Goal: Task Accomplishment & Management: Complete application form

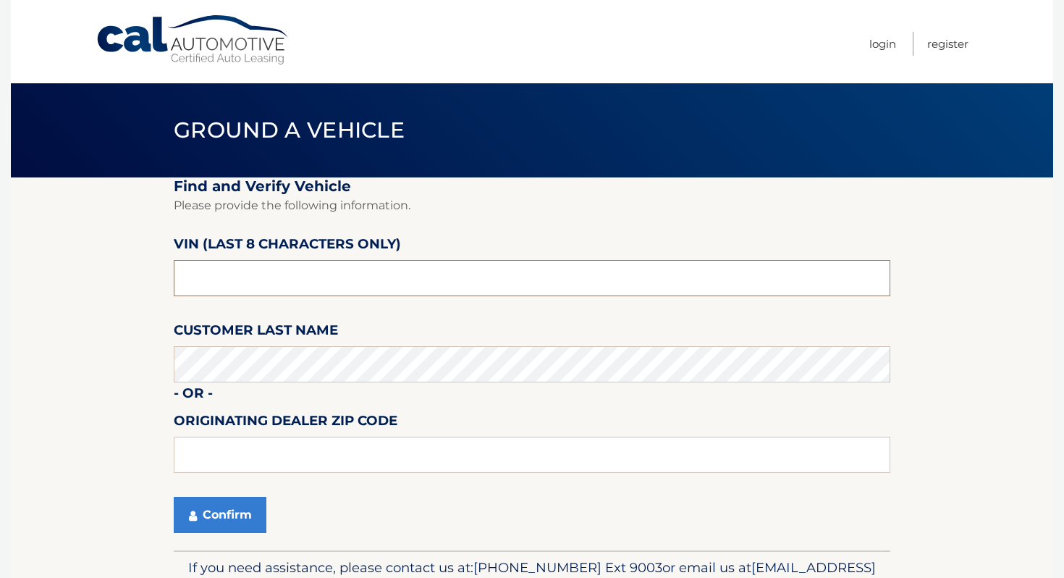
click at [436, 261] on input "text" at bounding box center [532, 278] width 717 height 36
type input "nh482671"
click at [191, 520] on icon "submit" at bounding box center [193, 516] width 8 height 12
click at [338, 275] on input "text" at bounding box center [532, 278] width 717 height 36
type input "nh482671"
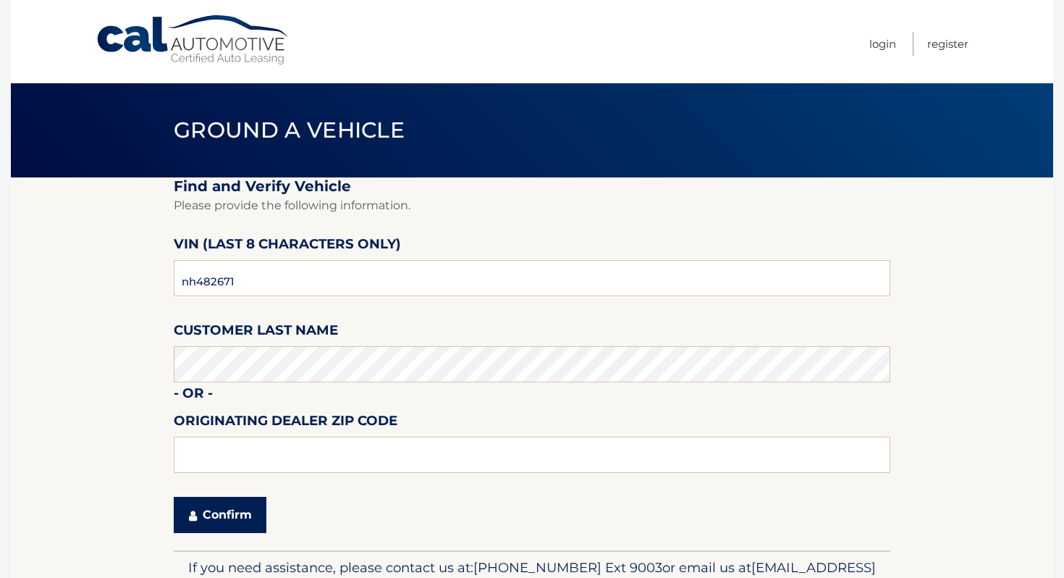
click at [219, 512] on button "Confirm" at bounding box center [220, 515] width 93 height 36
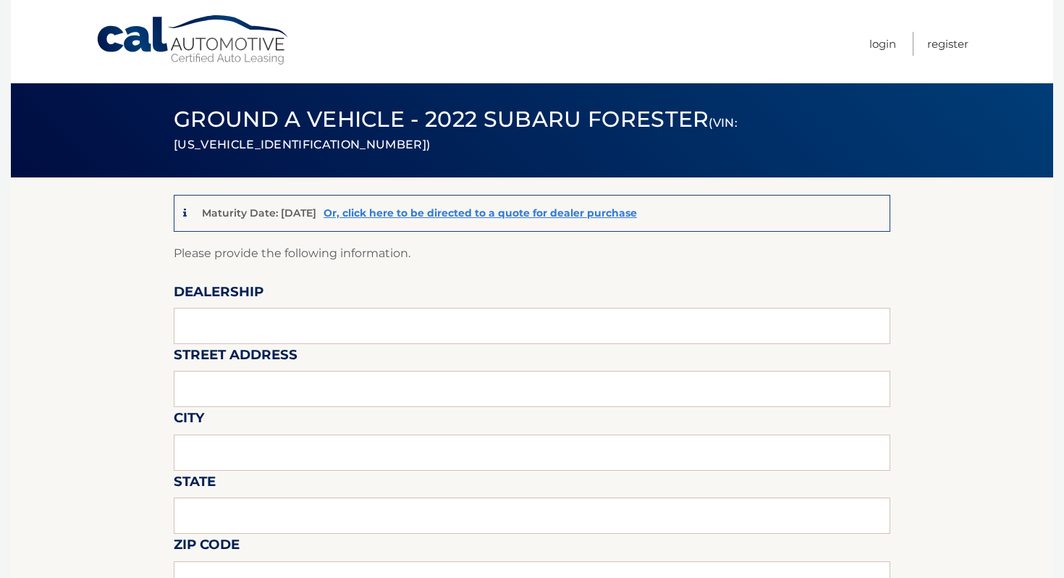
click at [283, 346] on label "Street Address" at bounding box center [236, 357] width 124 height 27
click at [292, 331] on input "text" at bounding box center [532, 326] width 717 height 36
type input "ISLAND AUTO GROUP"
click at [300, 379] on input "text" at bounding box center [532, 389] width 717 height 36
type input "2424 HYLAN BLVD"
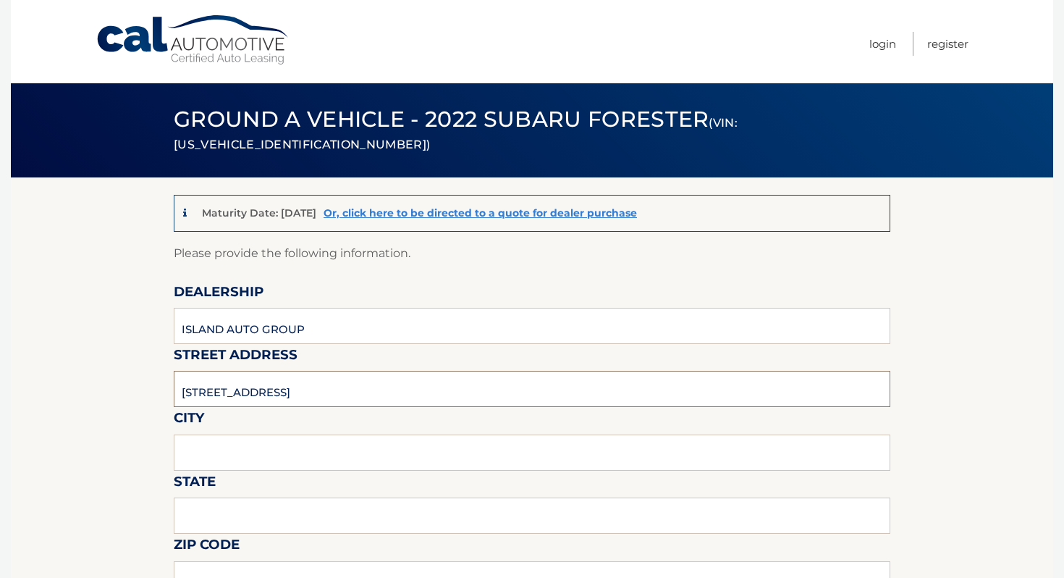
type input "STATEN ISLAND"
type input "NEW YORK"
type input "1O305"
type input "ISLAND AUTO GROUP"
type input "7323792810"
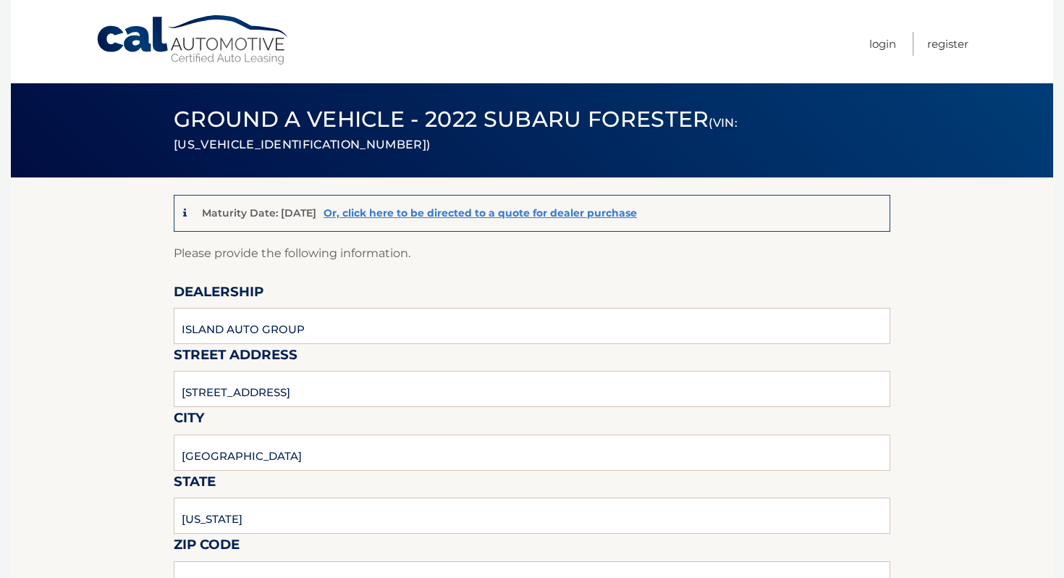
type input "CKEMP@MYISLANDSUBARU.COM"
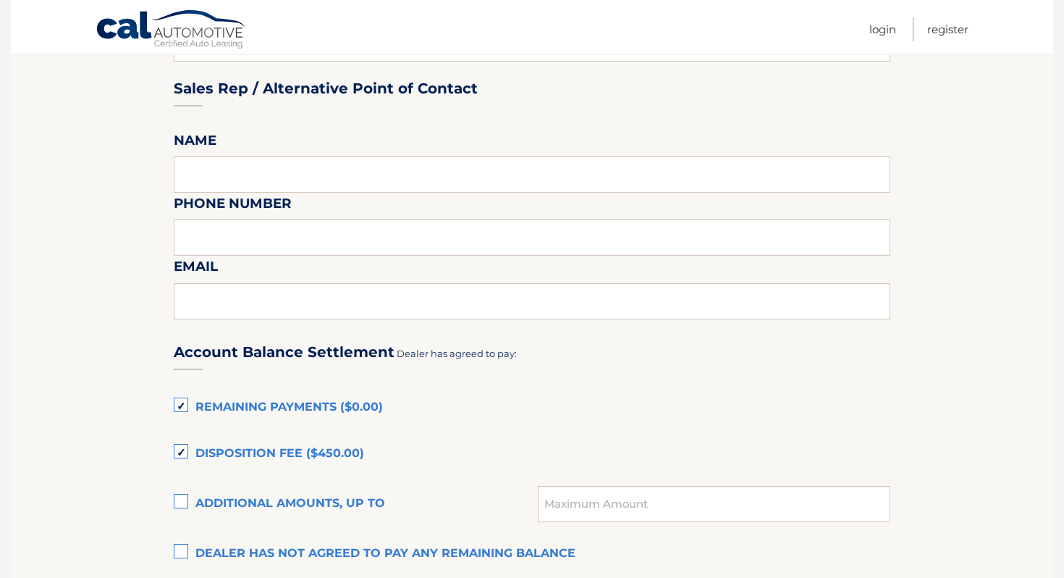
scroll to position [791, 0]
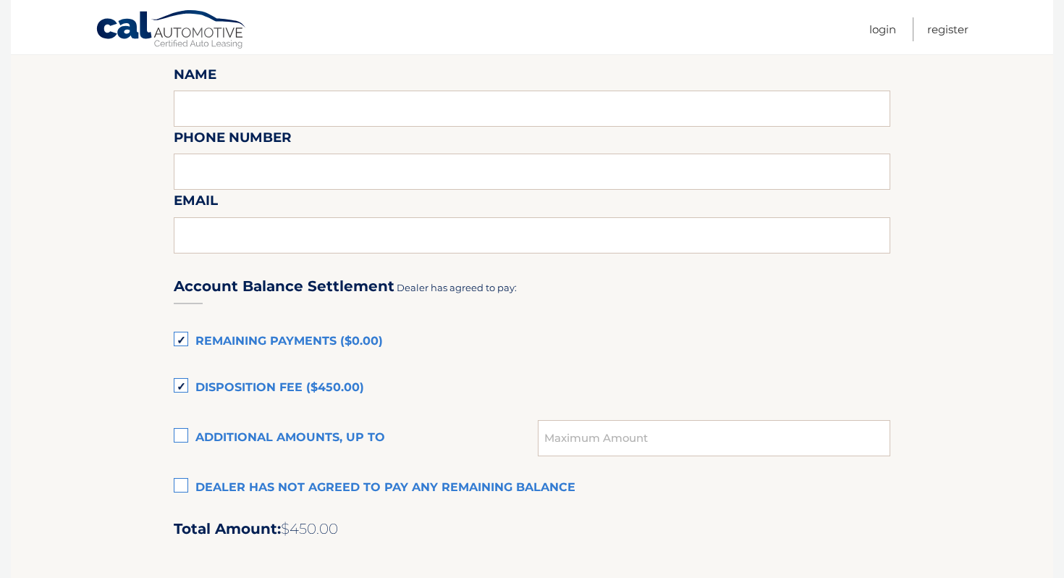
click at [284, 328] on label "Remaining Payments ($0.00)" at bounding box center [532, 341] width 717 height 29
click at [0, 0] on input "Remaining Payments ($0.00)" at bounding box center [0, 0] width 0 height 0
click at [284, 344] on label "Remaining Payments ($0.00)" at bounding box center [532, 341] width 717 height 29
click at [0, 0] on input "Remaining Payments ($0.00)" at bounding box center [0, 0] width 0 height 0
click at [284, 344] on label "Remaining Payments ($0.00)" at bounding box center [532, 341] width 717 height 29
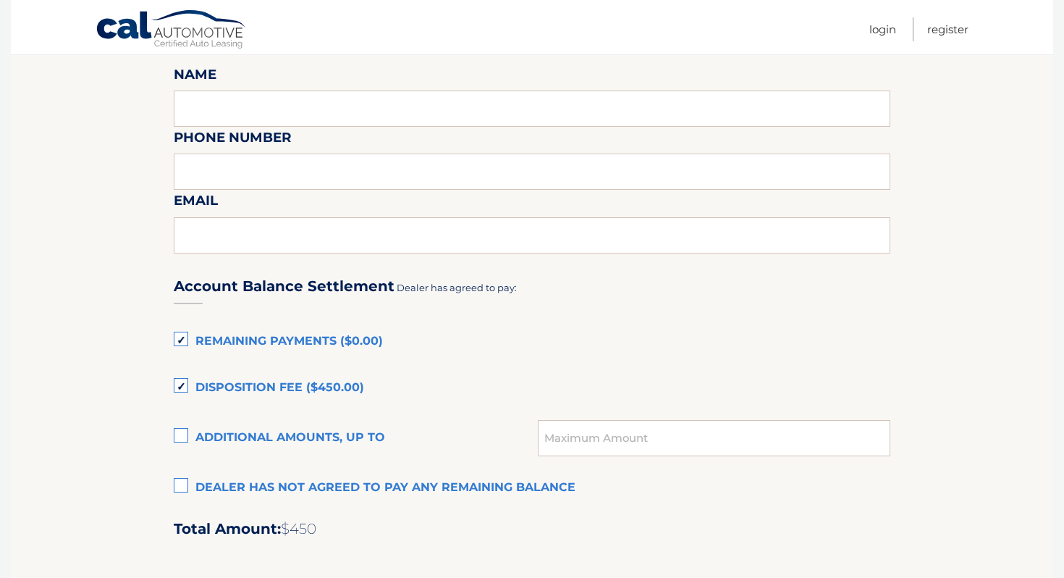
click at [0, 0] on input "Remaining Payments ($0.00)" at bounding box center [0, 0] width 0 height 0
click at [279, 378] on label "Disposition Fee ($450.00)" at bounding box center [532, 387] width 717 height 29
click at [0, 0] on input "Disposition Fee ($450.00)" at bounding box center [0, 0] width 0 height 0
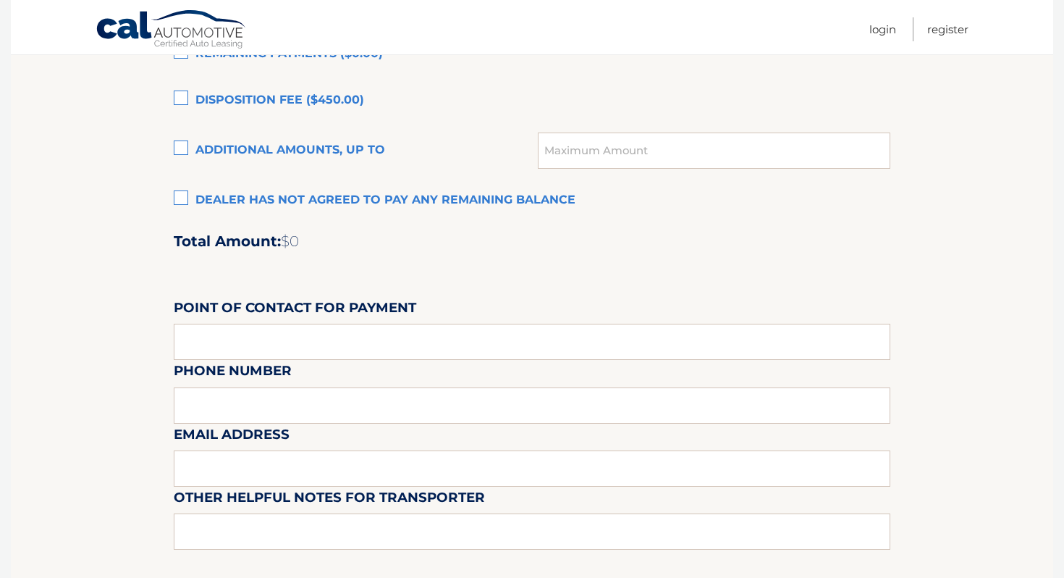
scroll to position [1295, 0]
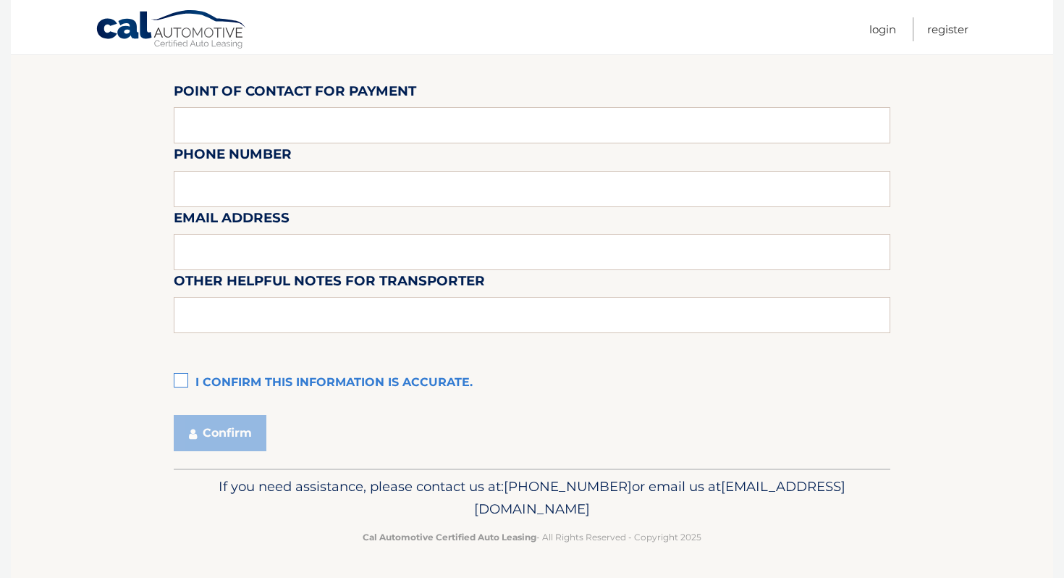
click at [258, 367] on div "Account Balance Settlement Dealer has agreed to pay: Remaining Payments ($0.00)…" at bounding box center [532, 76] width 717 height 642
click at [258, 386] on label "I confirm this information is accurate." at bounding box center [532, 382] width 717 height 29
click at [0, 0] on input "I confirm this information is accurate." at bounding box center [0, 0] width 0 height 0
click at [245, 415] on button "Confirm" at bounding box center [220, 433] width 93 height 36
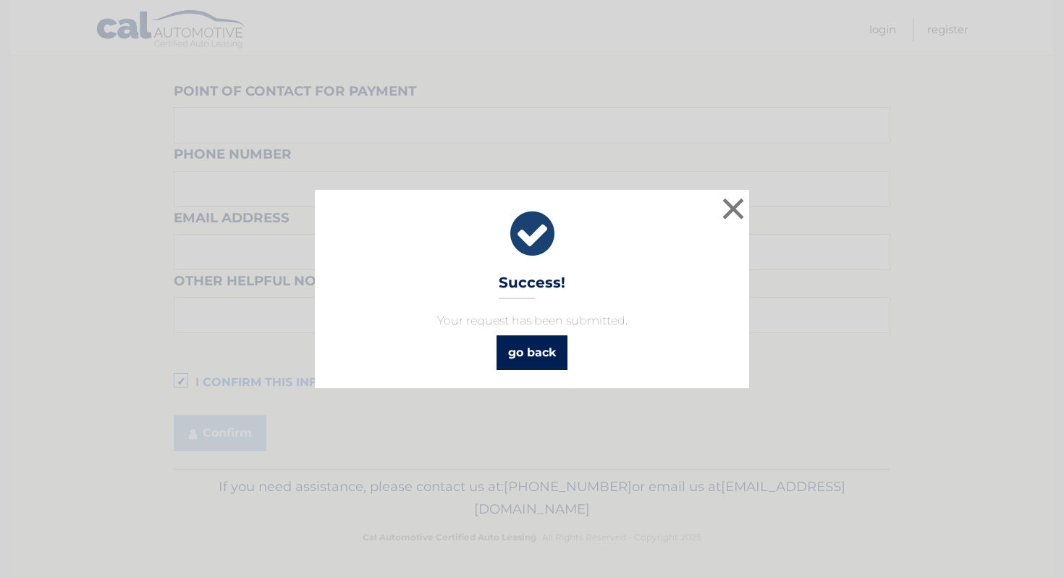
click at [531, 345] on link "go back" at bounding box center [532, 352] width 71 height 35
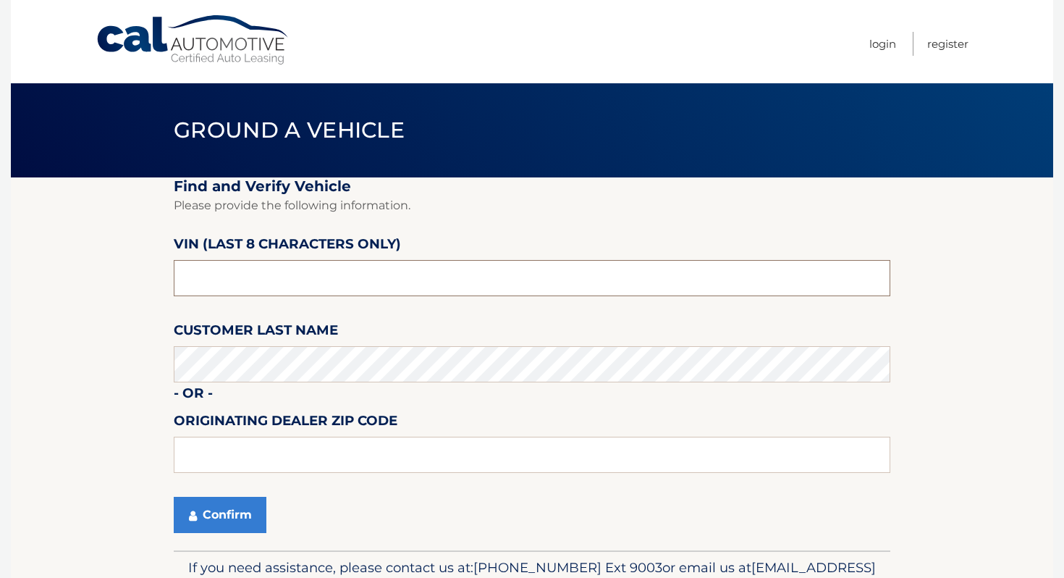
click at [295, 276] on input "text" at bounding box center [532, 278] width 717 height 36
type input "pc519502"
click at [210, 491] on fieldset "Find and Verify Vehicle Please provide the following information. VIN (last 8 c…" at bounding box center [532, 363] width 717 height 373
click at [206, 506] on button "Confirm" at bounding box center [220, 515] width 93 height 36
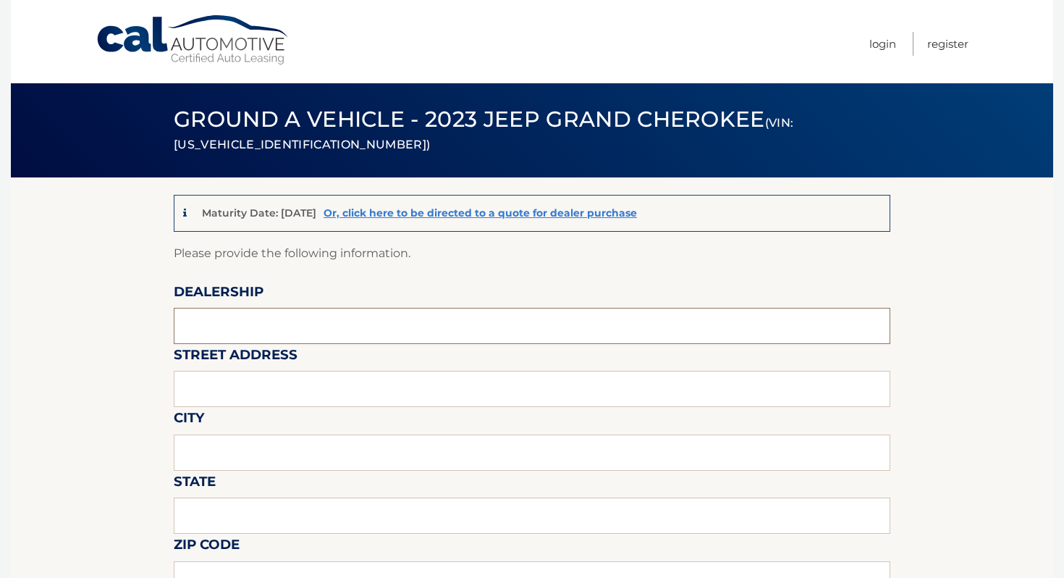
click at [302, 310] on input "text" at bounding box center [532, 326] width 717 height 36
type input "ISLAND AUTO GROUP"
click at [278, 386] on input "text" at bounding box center [532, 389] width 717 height 36
type input "2424 HYLAN BLVD"
type input "STATEN ISLAND"
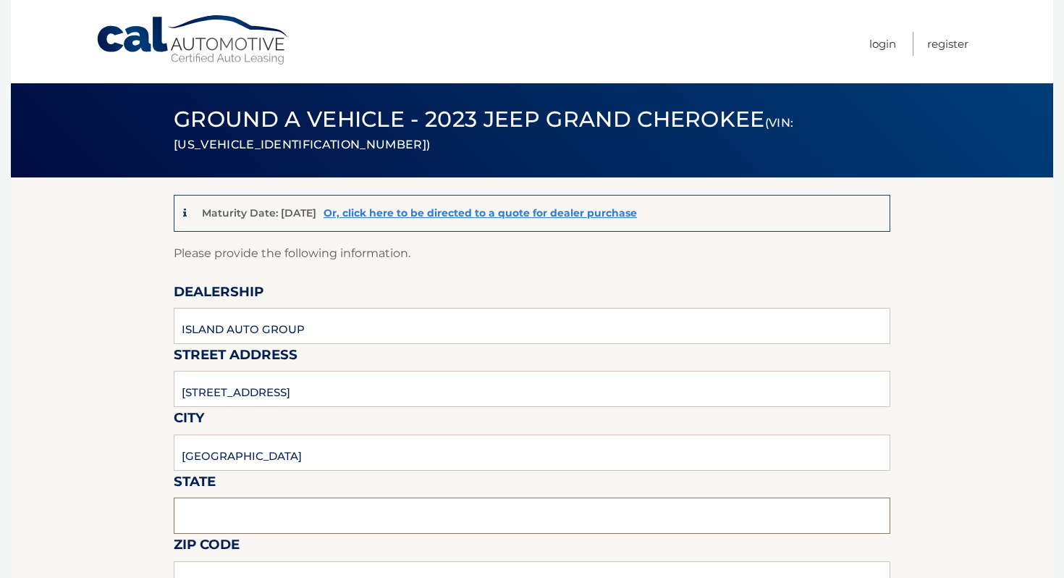
type input "NEW YORK"
type input "1O305"
type input "ISLAND AUTO GROUP"
type input "7323792810"
type input "CKEMP@MYISLANDSUBARU.COM"
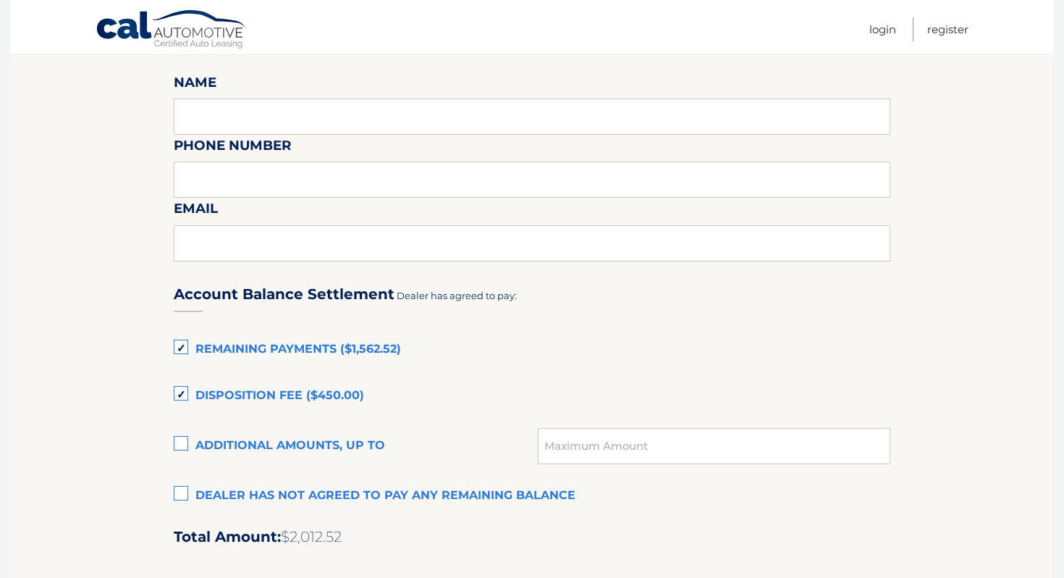
scroll to position [811, 0]
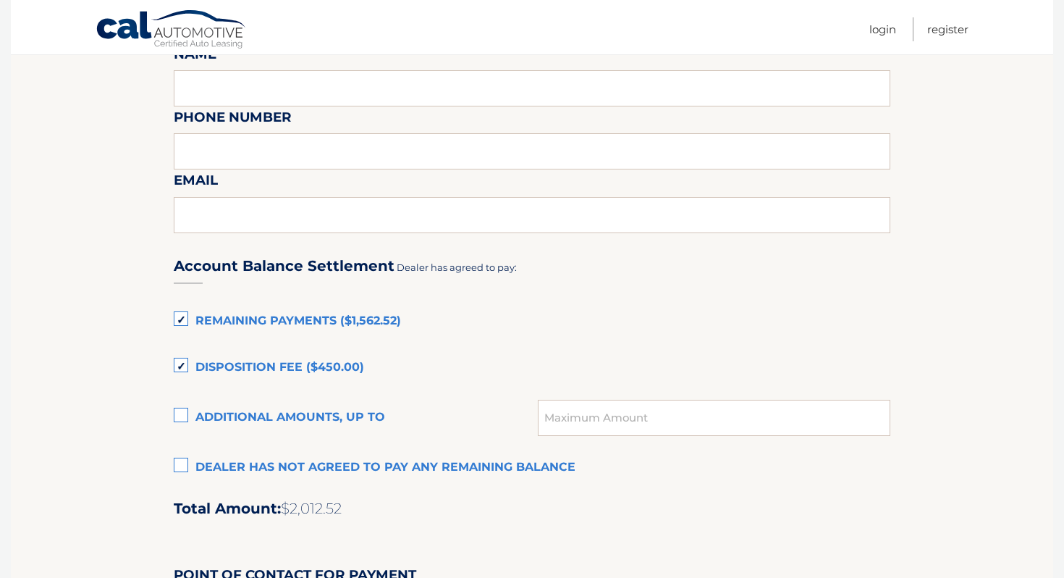
click at [360, 319] on label "Remaining Payments ($1,562.52)" at bounding box center [532, 321] width 717 height 29
click at [0, 0] on input "Remaining Payments ($1,562.52)" at bounding box center [0, 0] width 0 height 0
click at [277, 375] on label "Disposition Fee ($450.00)" at bounding box center [532, 367] width 717 height 29
click at [0, 0] on input "Disposition Fee ($450.00)" at bounding box center [0, 0] width 0 height 0
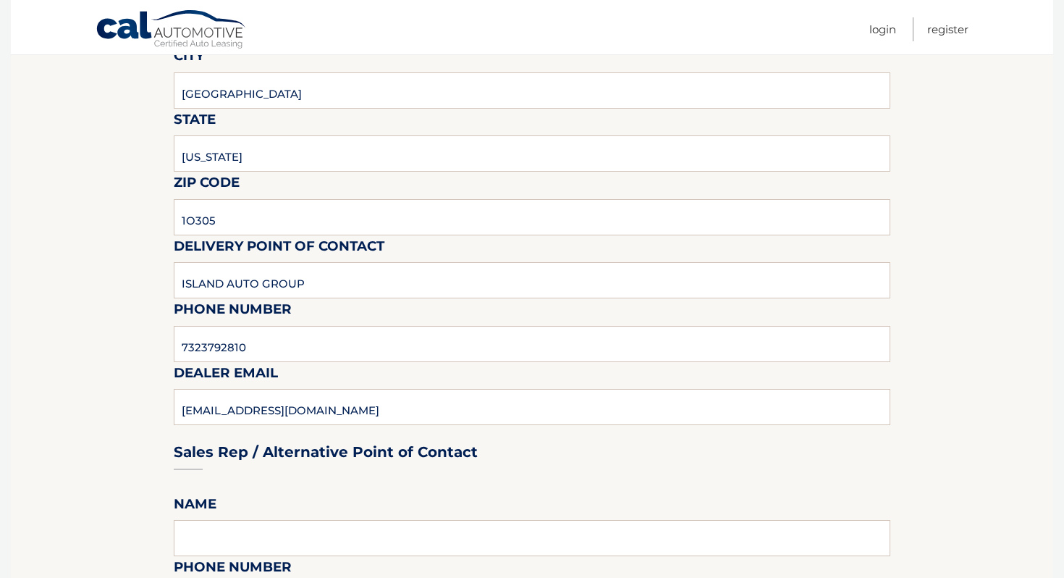
scroll to position [0, 0]
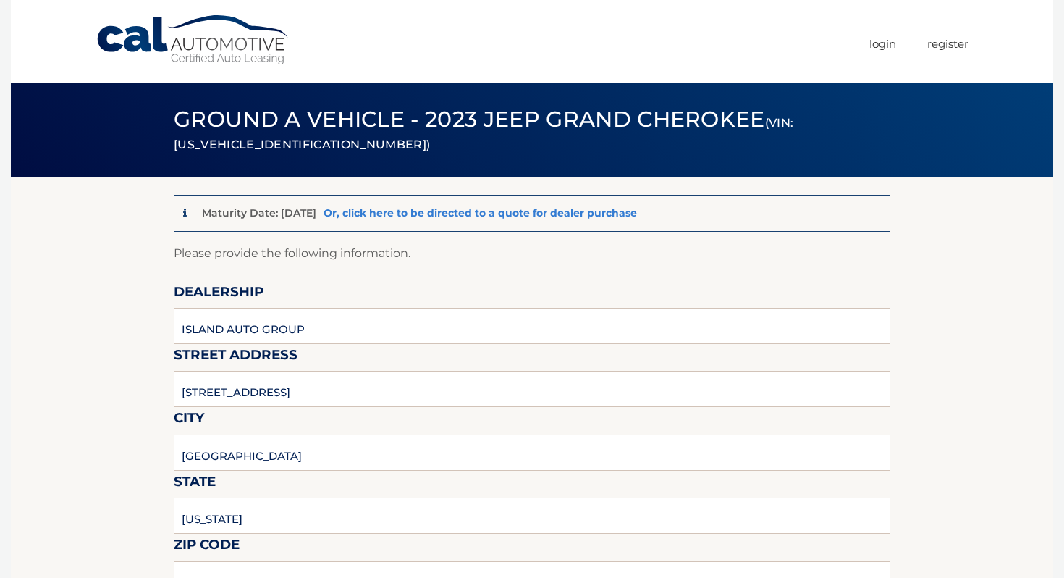
click at [418, 217] on link "Or, click here to be directed to a quote for dealer purchase" at bounding box center [480, 212] width 313 height 13
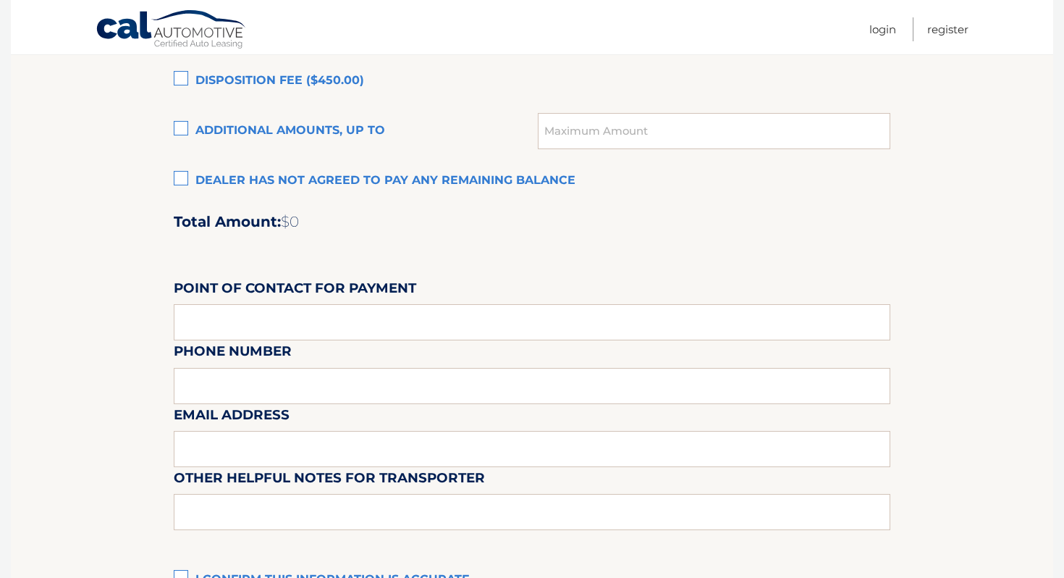
scroll to position [1295, 0]
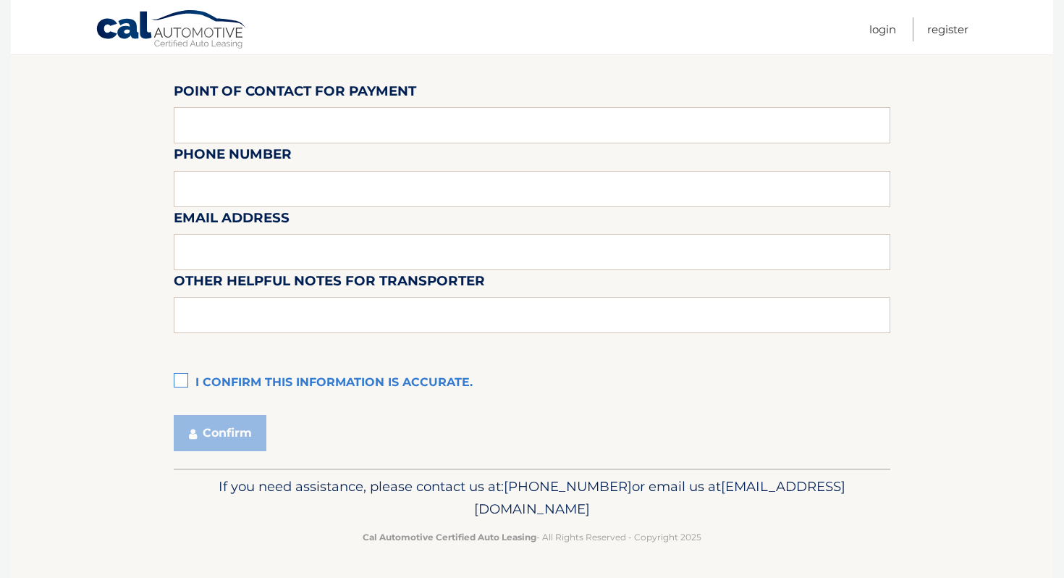
click at [289, 367] on div "Account Balance Settlement Dealer has agreed to pay: Remaining Payments ($1,562…" at bounding box center [532, 76] width 717 height 642
click at [282, 370] on label "I confirm this information is accurate." at bounding box center [532, 382] width 717 height 29
click at [0, 0] on input "I confirm this information is accurate." at bounding box center [0, 0] width 0 height 0
click at [228, 418] on button "Confirm" at bounding box center [220, 433] width 93 height 36
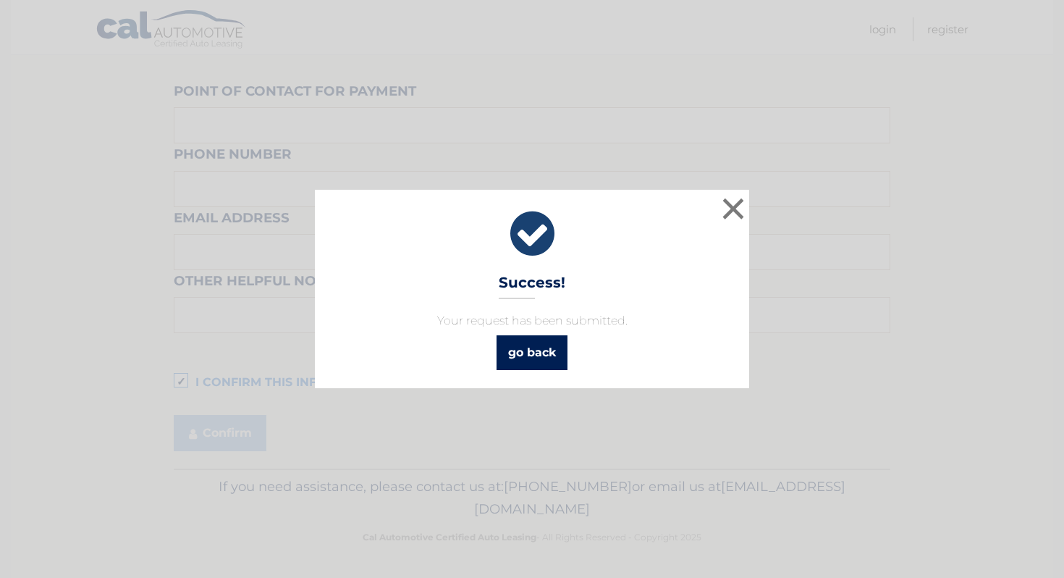
click at [520, 368] on link "go back" at bounding box center [532, 352] width 71 height 35
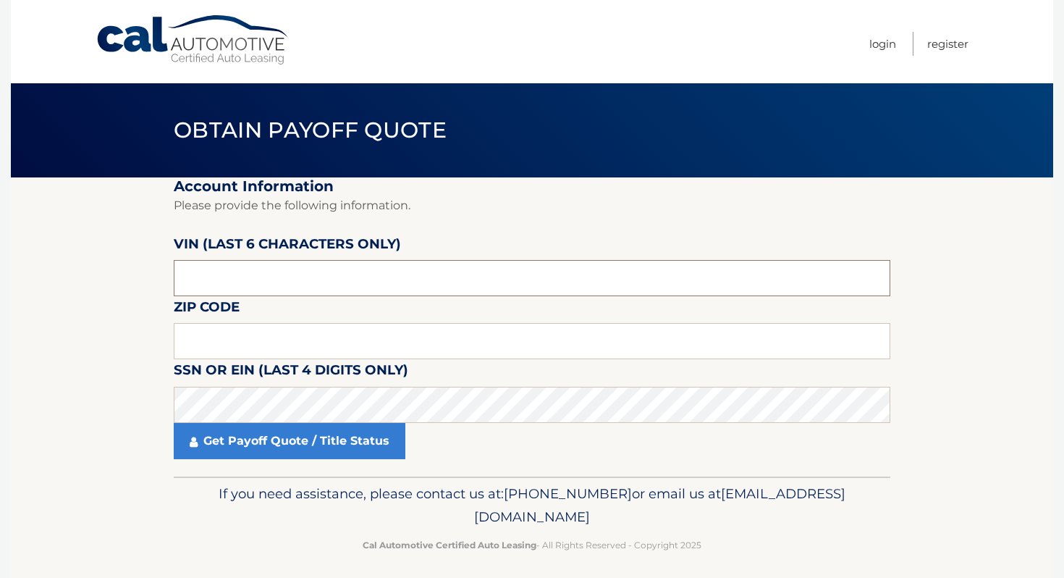
click at [366, 271] on input "text" at bounding box center [532, 278] width 717 height 36
type input "519502"
click at [370, 319] on fieldset "Account Information Please provide the following information. [PERSON_NAME] (la…" at bounding box center [532, 326] width 717 height 299
click at [340, 345] on input "text" at bounding box center [532, 341] width 717 height 36
type input "10305"
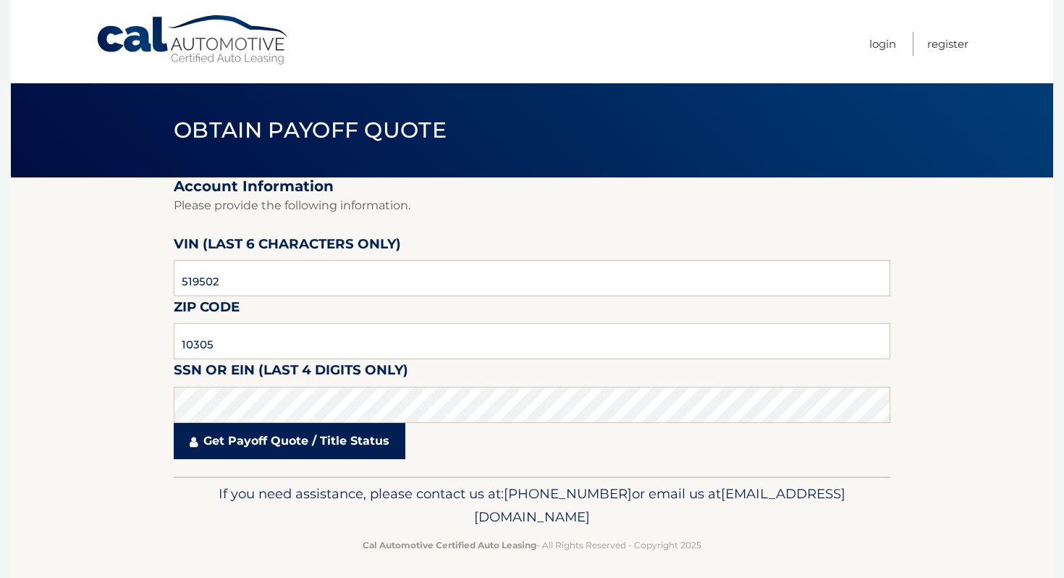
click at [247, 431] on link "Get Payoff Quote / Title Status" at bounding box center [290, 441] width 232 height 36
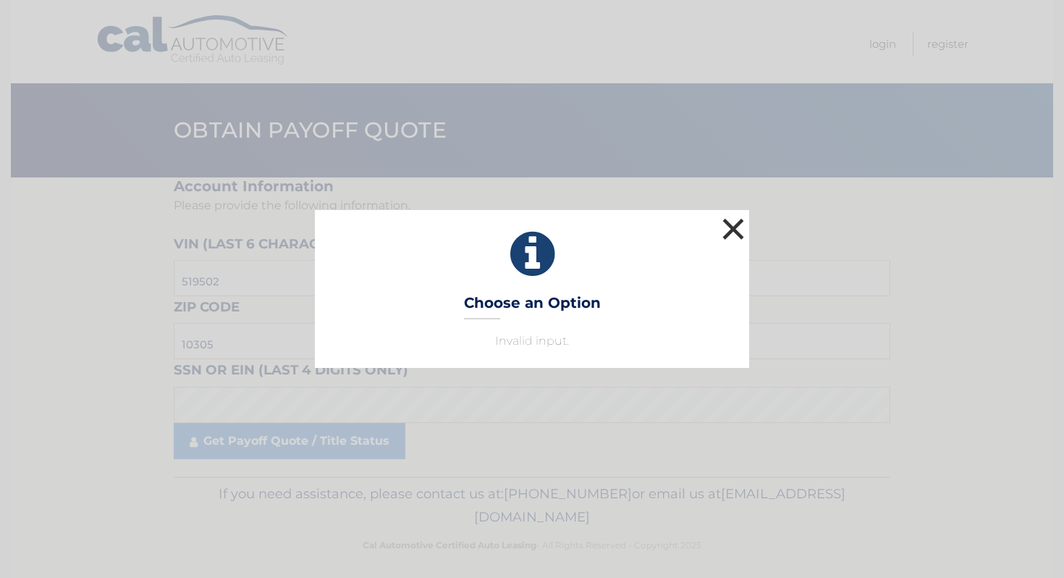
click at [730, 238] on button "×" at bounding box center [733, 228] width 29 height 29
